Goal: Contribute content: Add original content to the website for others to see

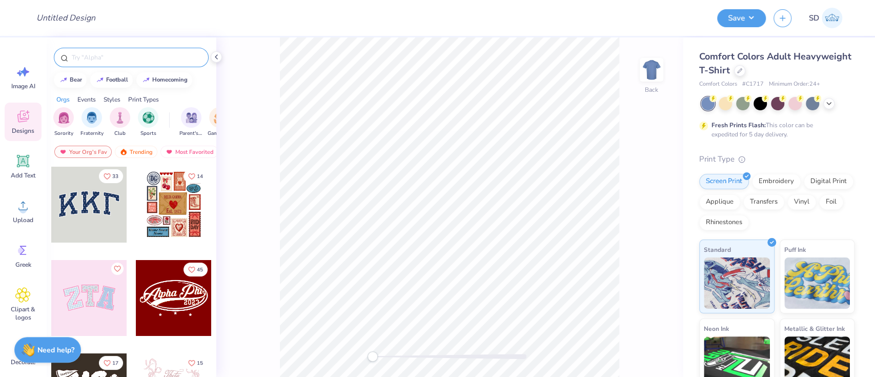
click at [132, 55] on input "text" at bounding box center [136, 57] width 131 height 10
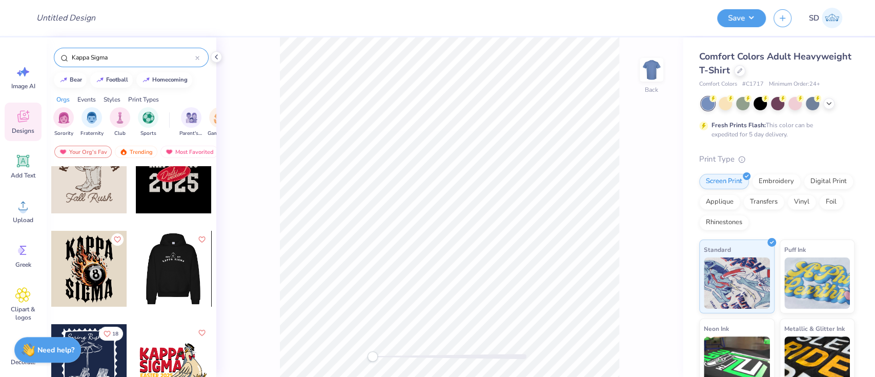
scroll to position [38, 0]
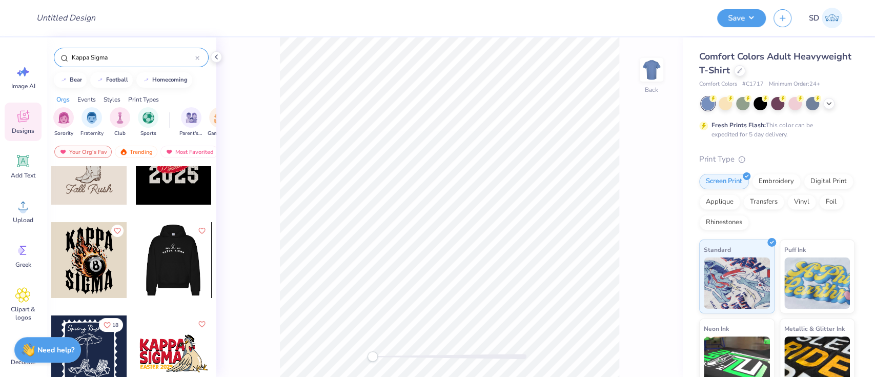
type input "Kappa Sigma"
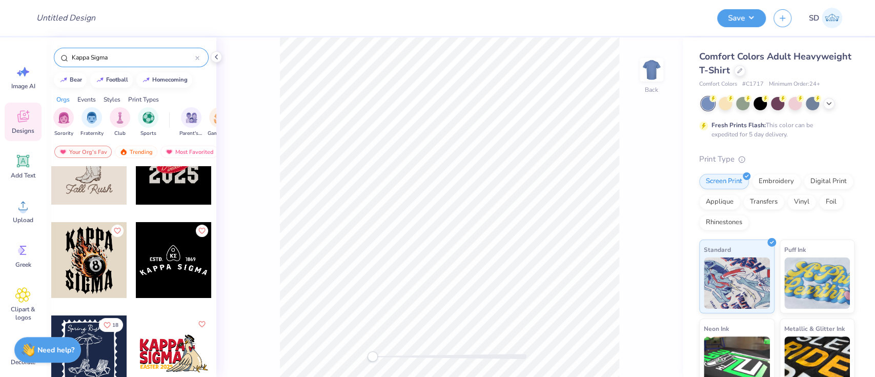
click at [135, 263] on div at bounding box center [97, 260] width 76 height 76
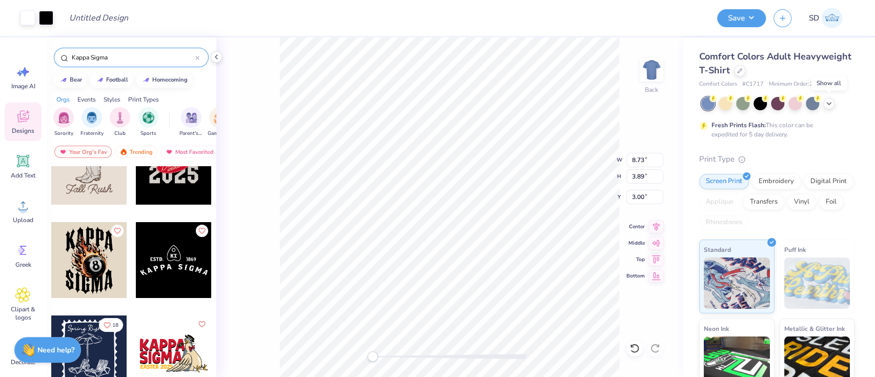
click at [829, 106] on icon at bounding box center [829, 103] width 8 height 8
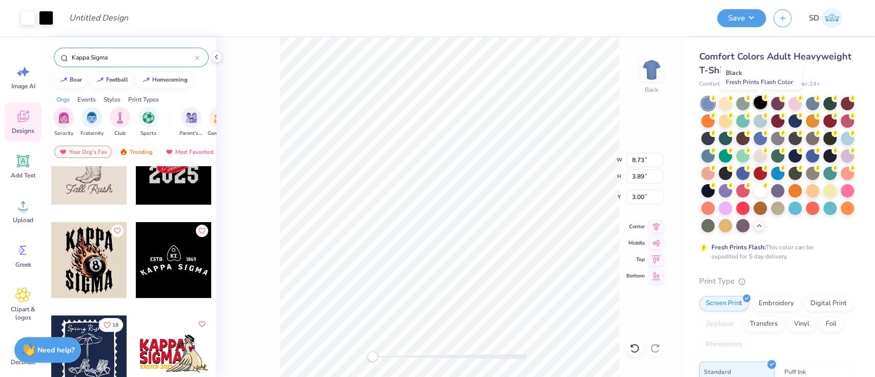
click at [766, 102] on div at bounding box center [760, 102] width 13 height 13
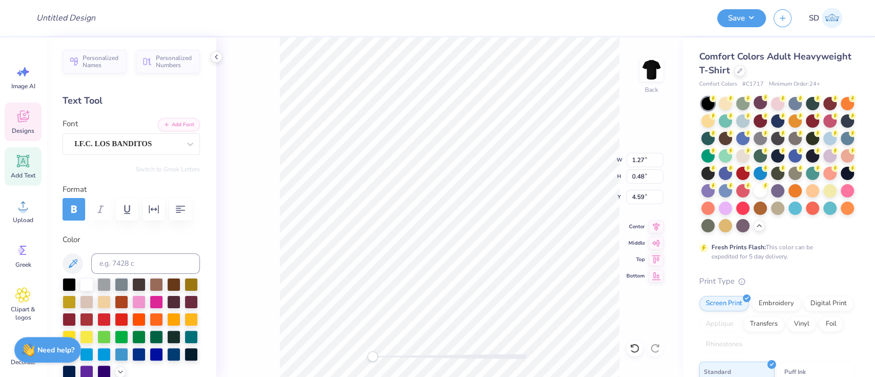
scroll to position [11, 1]
type textarea "2023"
paste textarea "Phi-Gamma Chapter"
type textarea "Phi-Gamma Chapter"
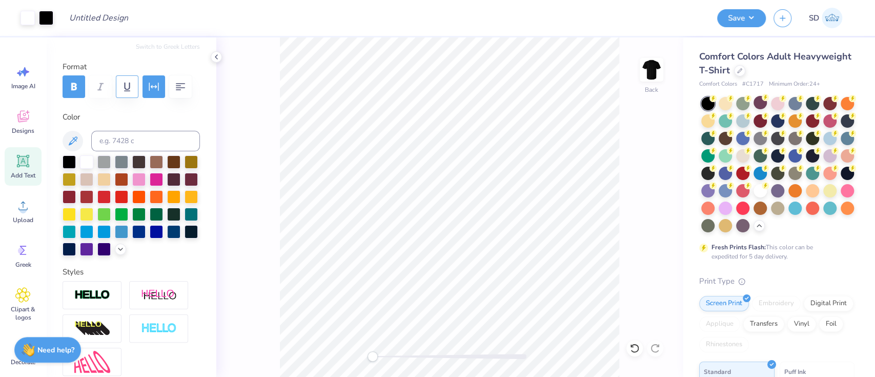
scroll to position [128, 0]
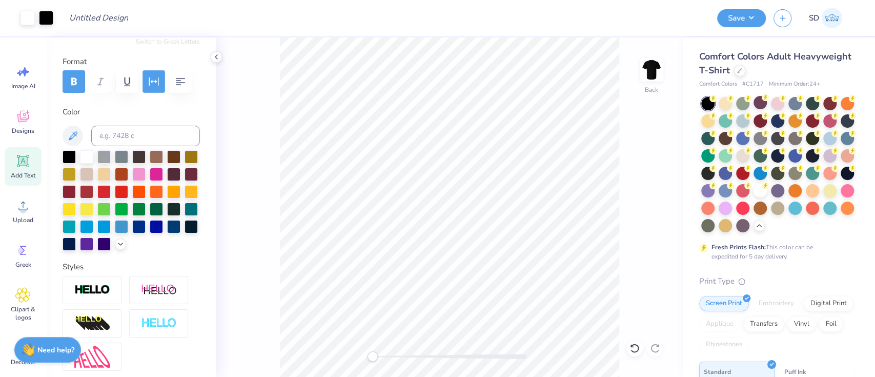
click at [153, 88] on button "button" at bounding box center [154, 81] width 23 height 23
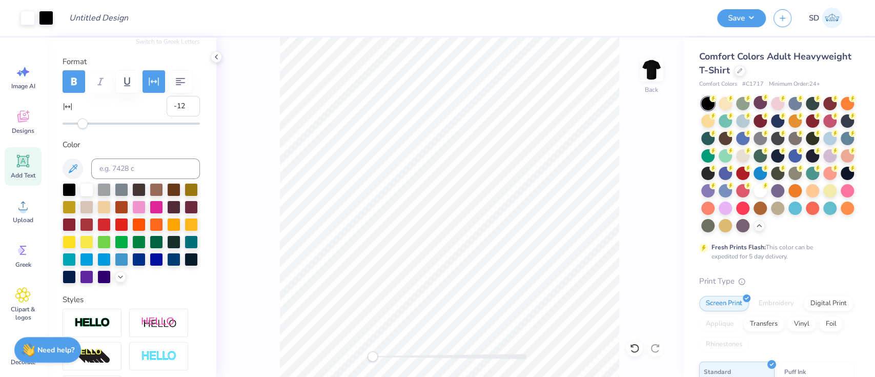
type input "-13"
drag, startPoint x: 105, startPoint y: 149, endPoint x: 70, endPoint y: 155, distance: 35.5
click at [70, 155] on div "Personalized Names Personalized Numbers Text Tool Add Font Font I.F.C. LOS BAND…" at bounding box center [131, 206] width 170 height 339
type input "1"
drag, startPoint x: 68, startPoint y: 153, endPoint x: 85, endPoint y: 152, distance: 16.4
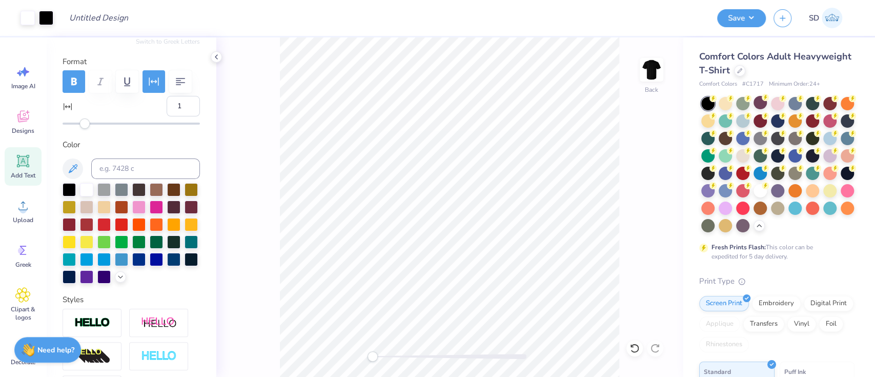
click at [85, 129] on div "Accessibility label" at bounding box center [84, 123] width 10 height 10
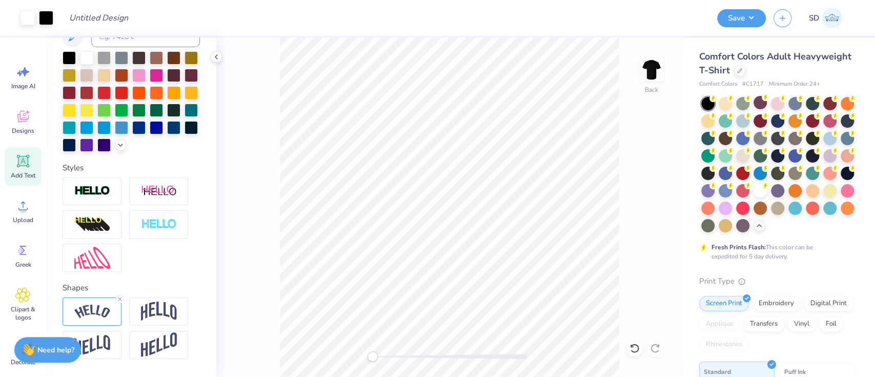
scroll to position [336, 0]
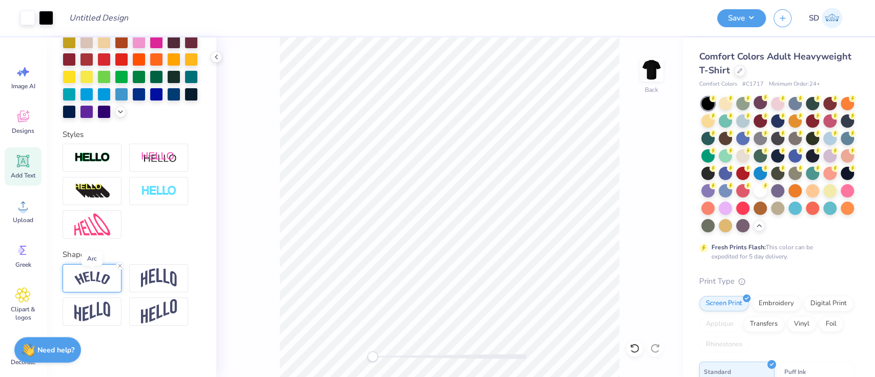
click at [91, 281] on img at bounding box center [92, 278] width 36 height 14
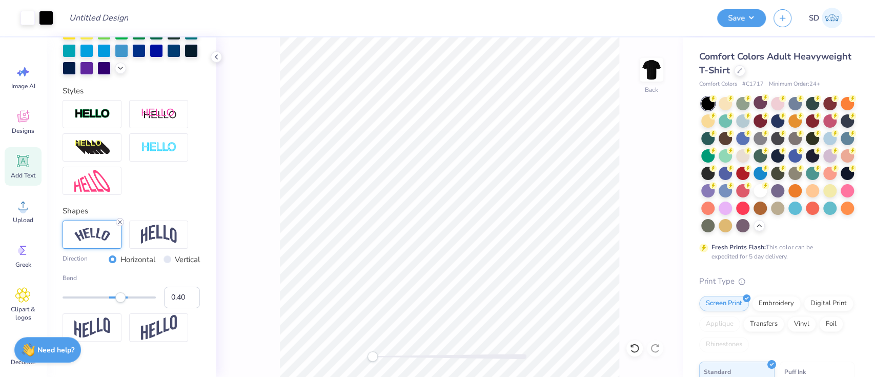
click at [119, 225] on icon at bounding box center [120, 222] width 6 height 6
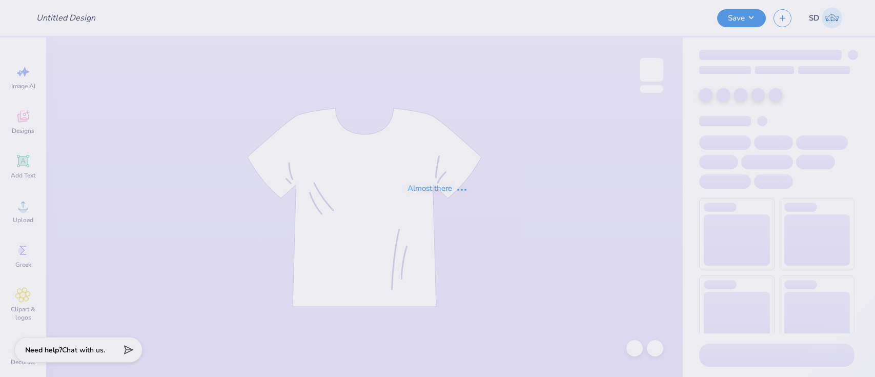
type input "Almost [DATE] Kappa Sigma Merch"
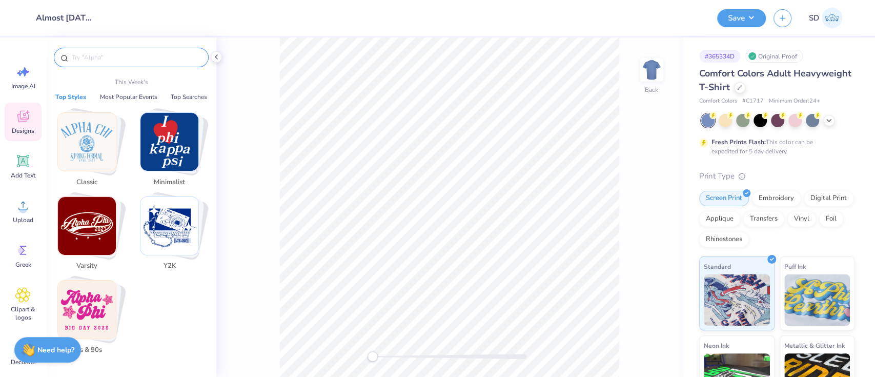
click at [105, 57] on input "text" at bounding box center [136, 57] width 131 height 10
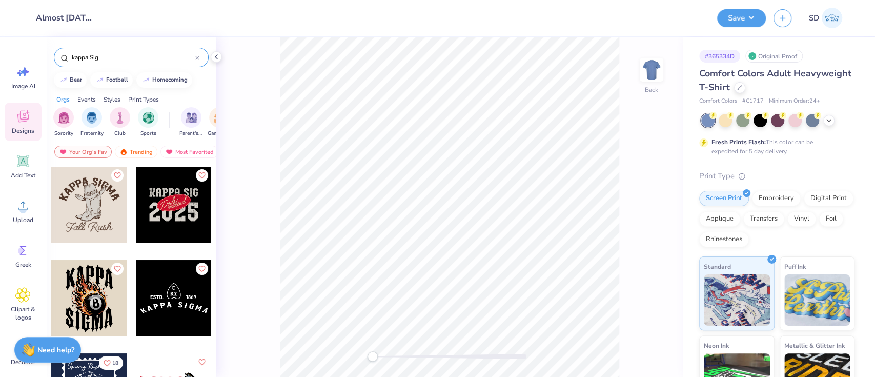
type input "kappa Sig"
click at [165, 293] on div at bounding box center [174, 298] width 76 height 76
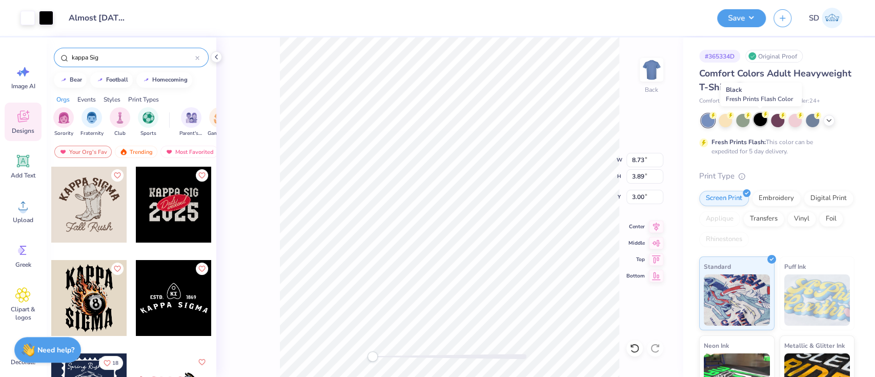
click at [764, 121] on div at bounding box center [760, 119] width 13 height 13
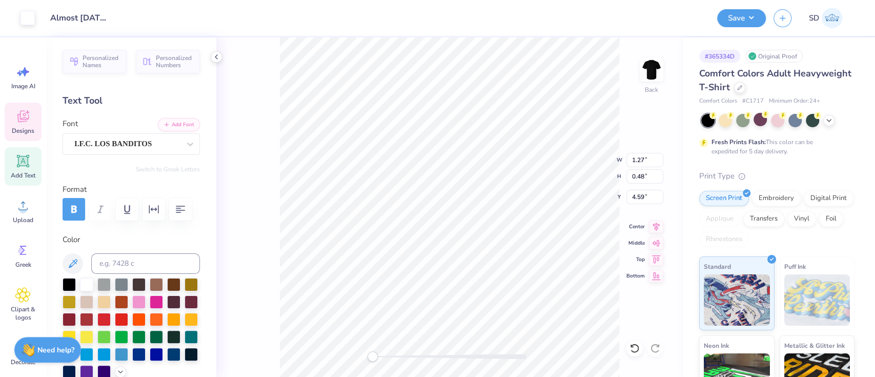
scroll to position [11, 1]
type textarea "2023"
type input "8.73"
type input "1.45"
type input "5.44"
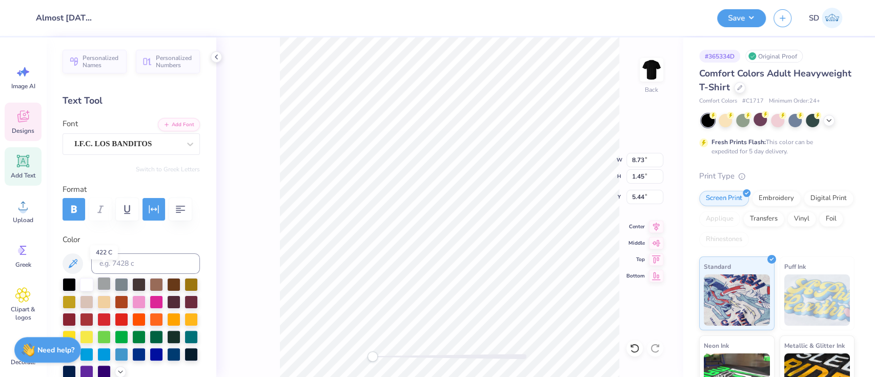
scroll to position [83, 0]
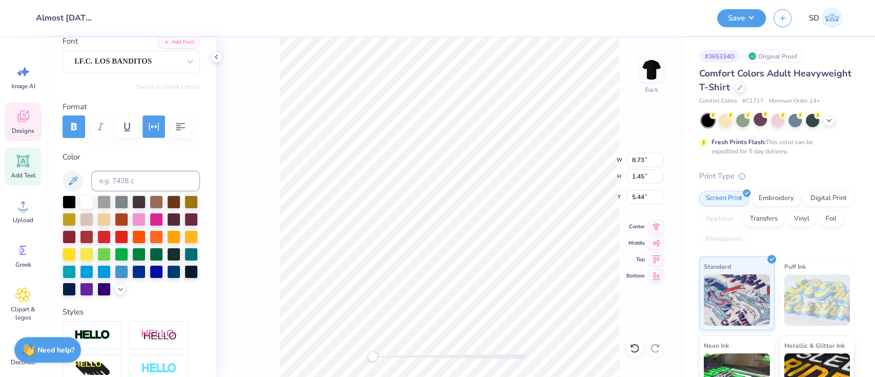
type textarea "Phi-Gamma Chapter"
click at [156, 121] on icon "button" at bounding box center [154, 127] width 12 height 12
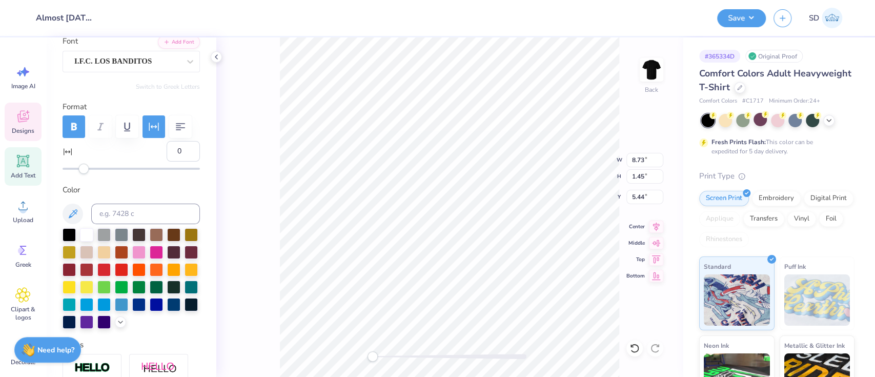
type input "1"
drag, startPoint x: 107, startPoint y: 197, endPoint x: 85, endPoint y: 203, distance: 23.4
click at [85, 203] on div "Personalized Names Personalized Numbers Text Tool Add Font Font I.F.C. LOS BAND…" at bounding box center [131, 206] width 170 height 339
click at [75, 115] on button "button" at bounding box center [74, 126] width 23 height 23
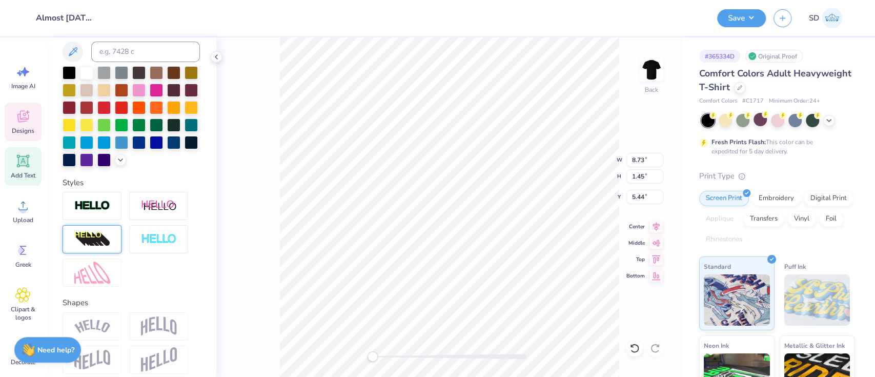
scroll to position [336, 0]
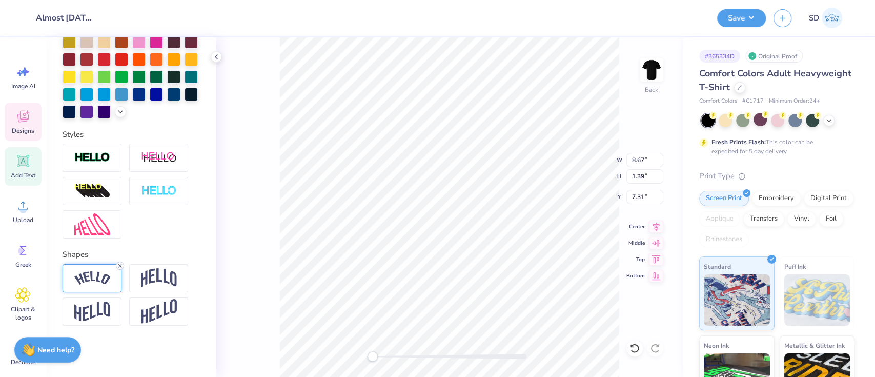
click at [119, 264] on icon at bounding box center [120, 266] width 6 height 6
click at [646, 159] on input "8.73" at bounding box center [645, 160] width 37 height 14
type input "8"
type input "9.00"
type input "4.01"
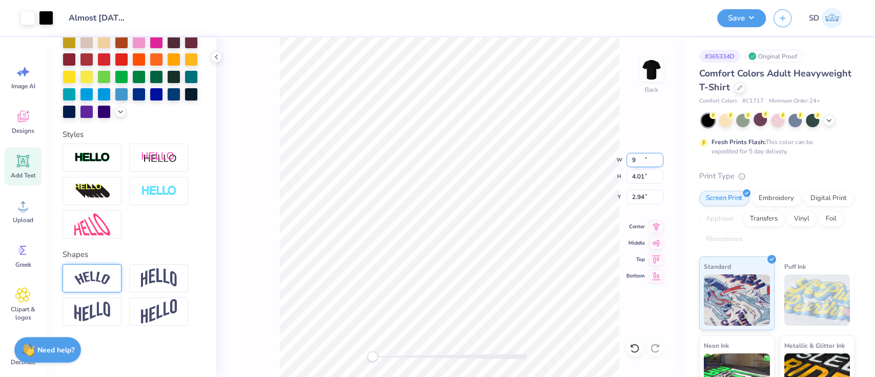
type input "2.94"
click at [738, 14] on button "Save" at bounding box center [741, 17] width 49 height 18
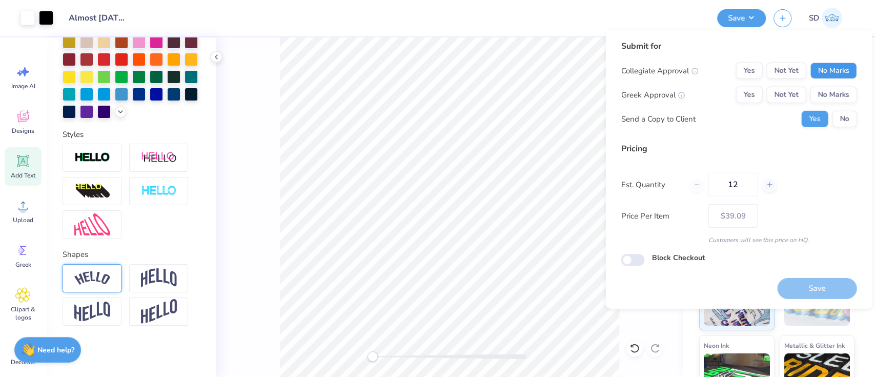
click at [826, 72] on button "No Marks" at bounding box center [833, 71] width 47 height 16
click at [744, 94] on button "Yes" at bounding box center [749, 95] width 27 height 16
click at [848, 118] on button "No" at bounding box center [844, 119] width 25 height 16
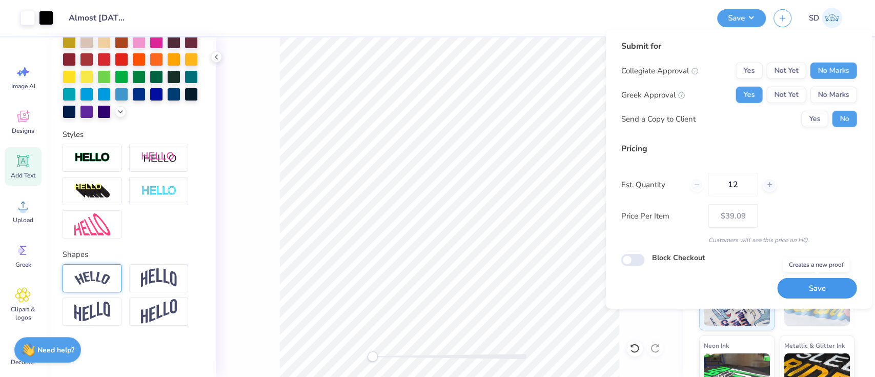
click at [820, 289] on button "Save" at bounding box center [816, 288] width 79 height 21
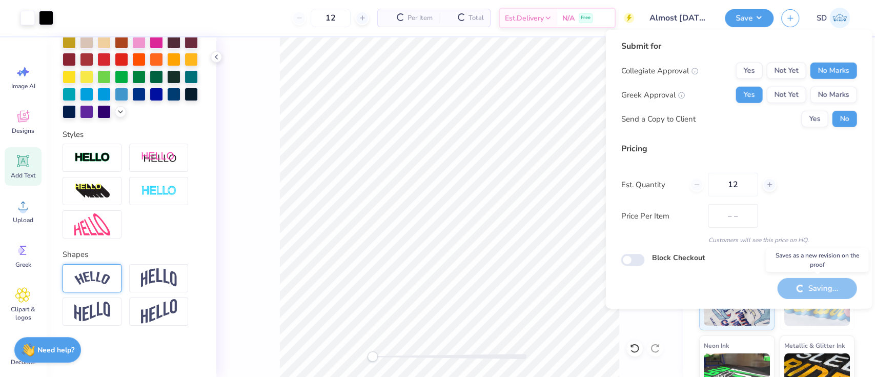
type input "$32.96"
